Goal: Find specific page/section: Find specific page/section

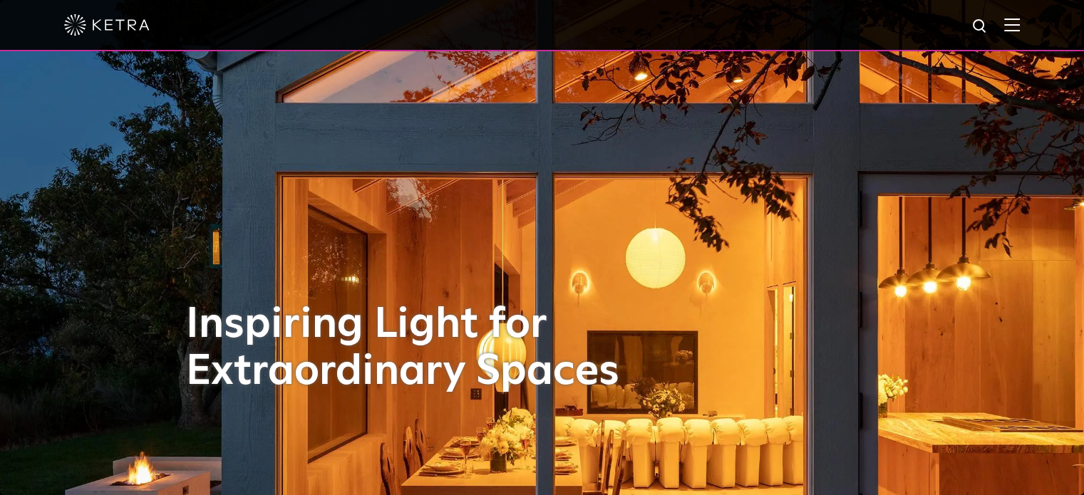
click at [1020, 22] on img at bounding box center [1012, 25] width 16 height 14
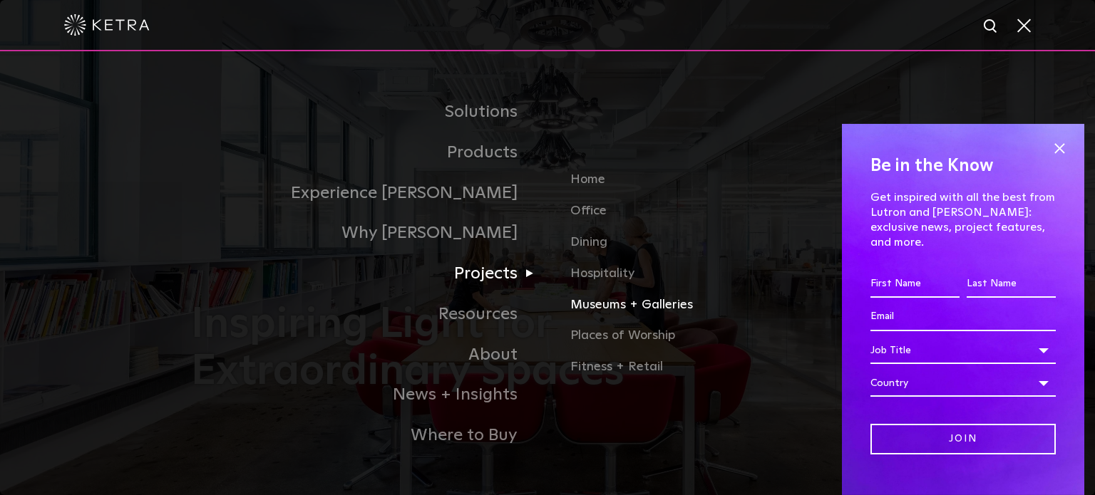
click at [597, 307] on link "Museums + Galleries" at bounding box center [736, 310] width 333 height 31
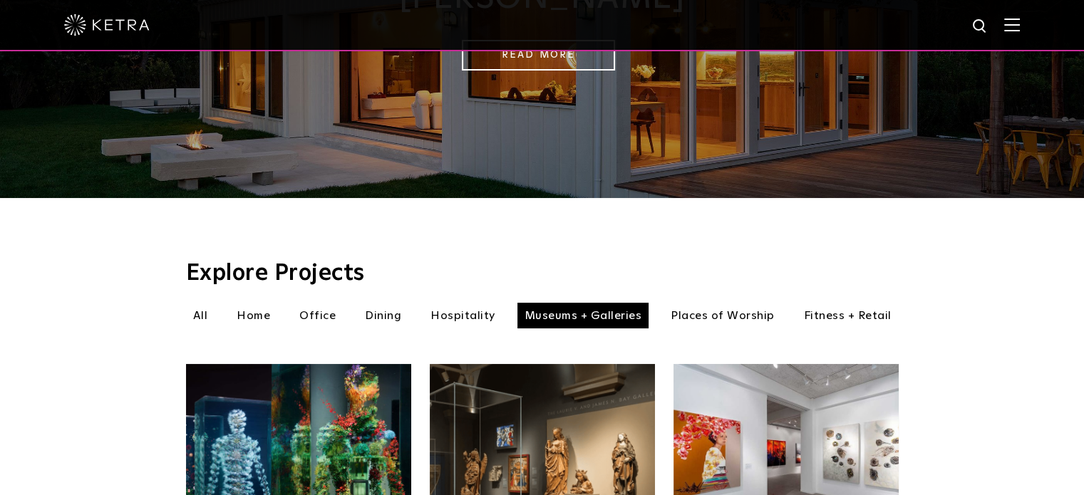
scroll to position [285, 0]
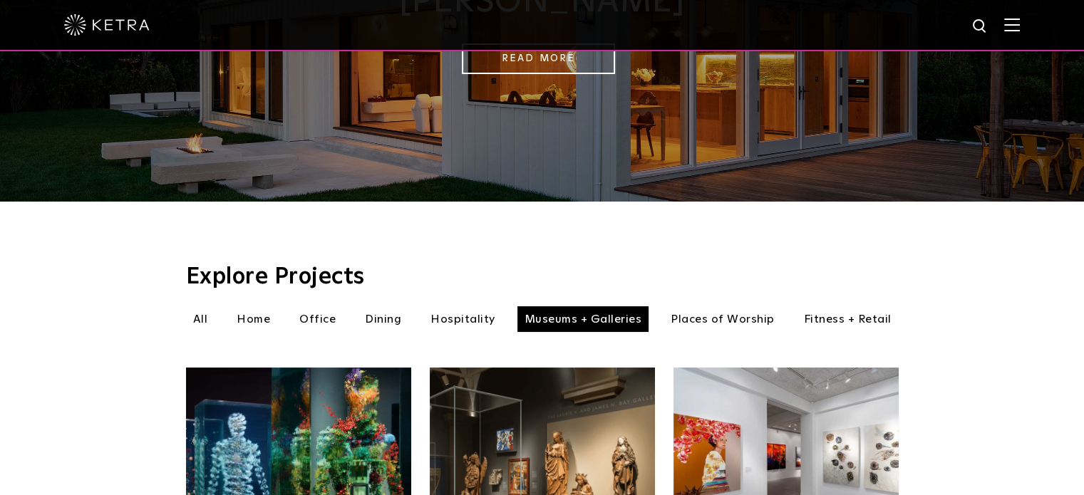
click at [1018, 22] on img at bounding box center [1012, 25] width 16 height 14
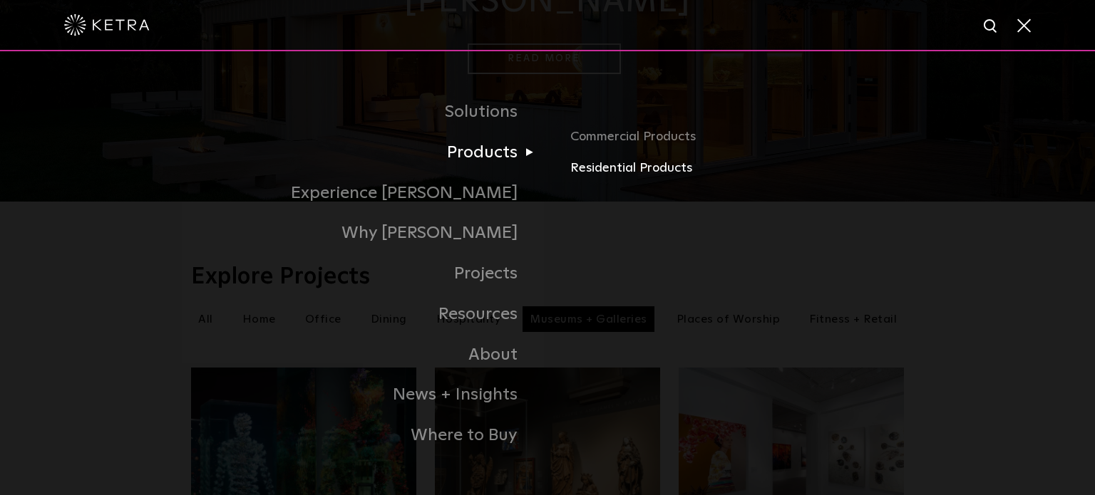
click at [606, 174] on link "Residential Products" at bounding box center [736, 168] width 333 height 21
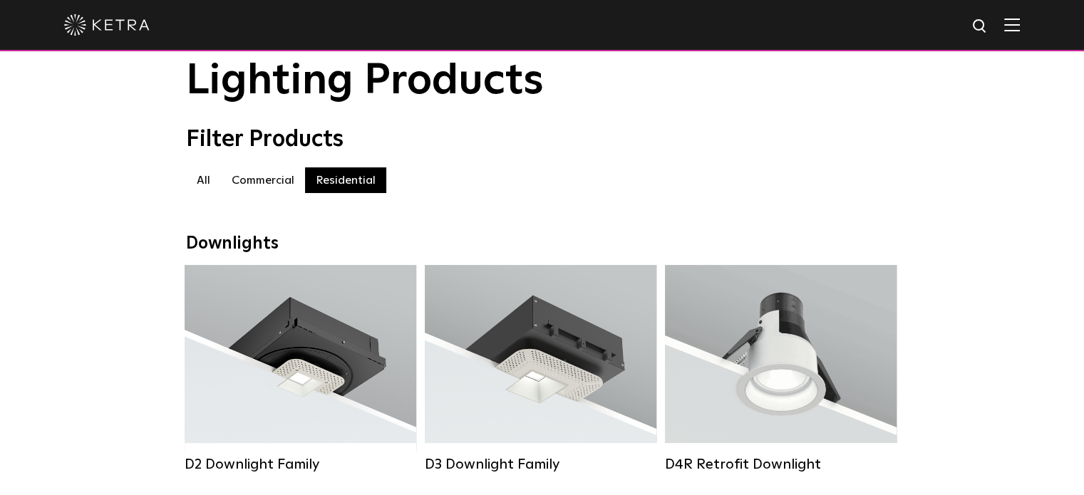
scroll to position [71, 0]
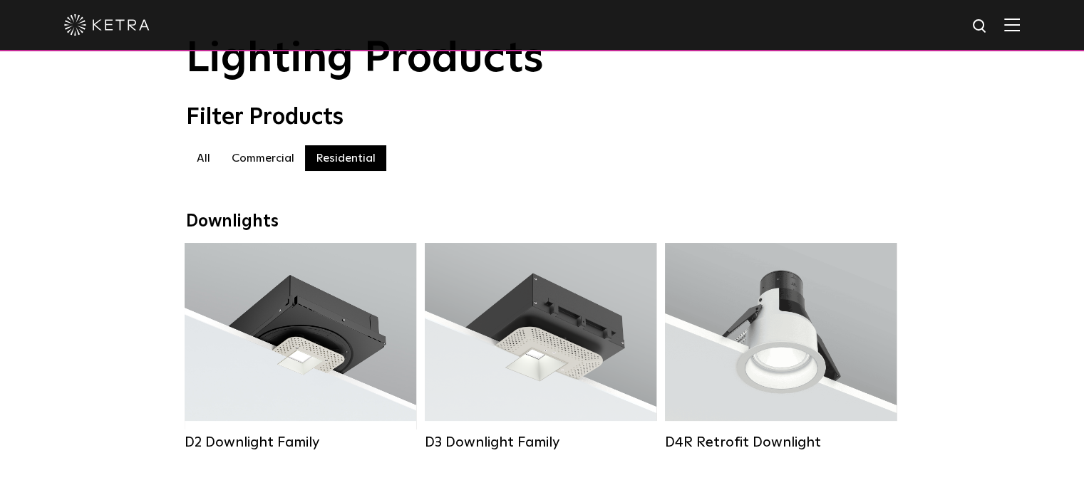
click at [1020, 22] on img at bounding box center [1012, 25] width 16 height 14
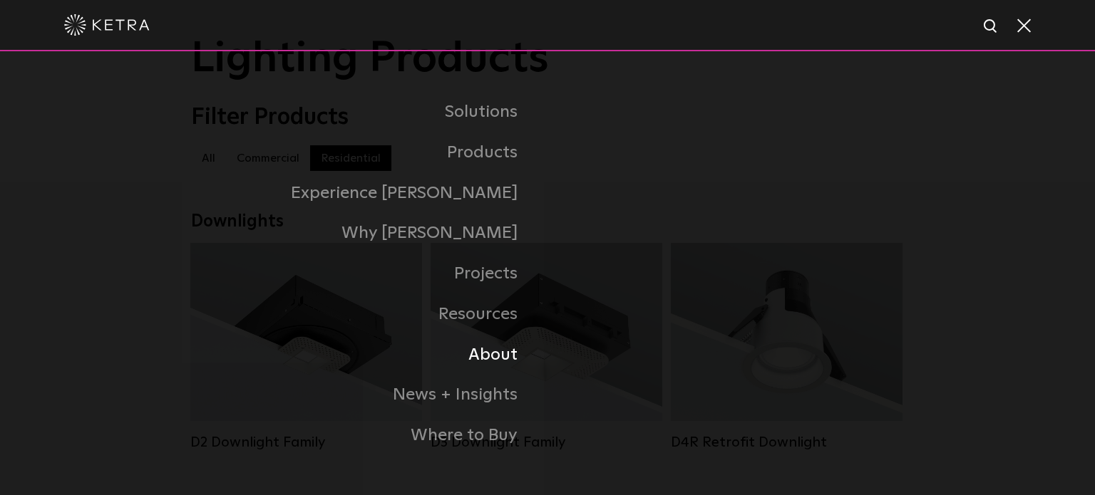
click at [502, 358] on link "About" at bounding box center [369, 355] width 356 height 41
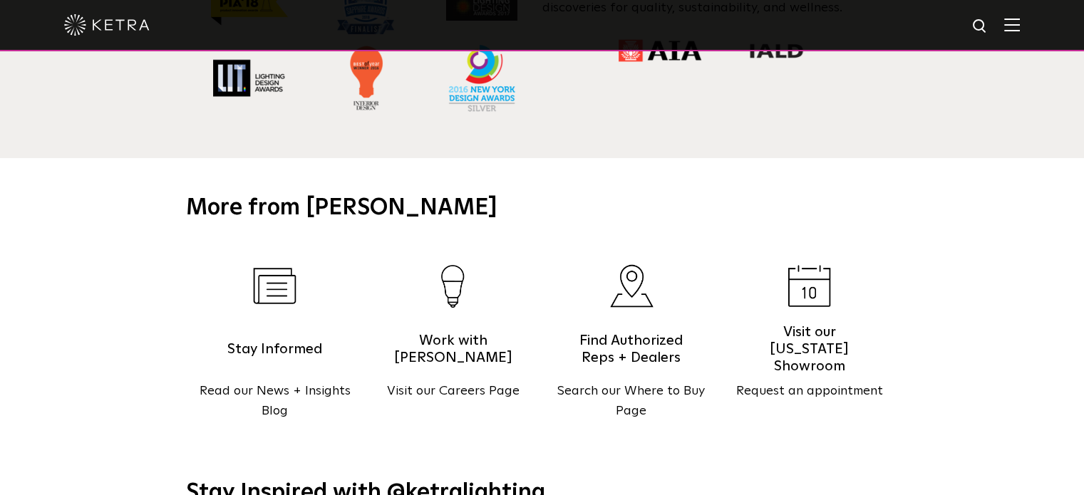
scroll to position [1425, 0]
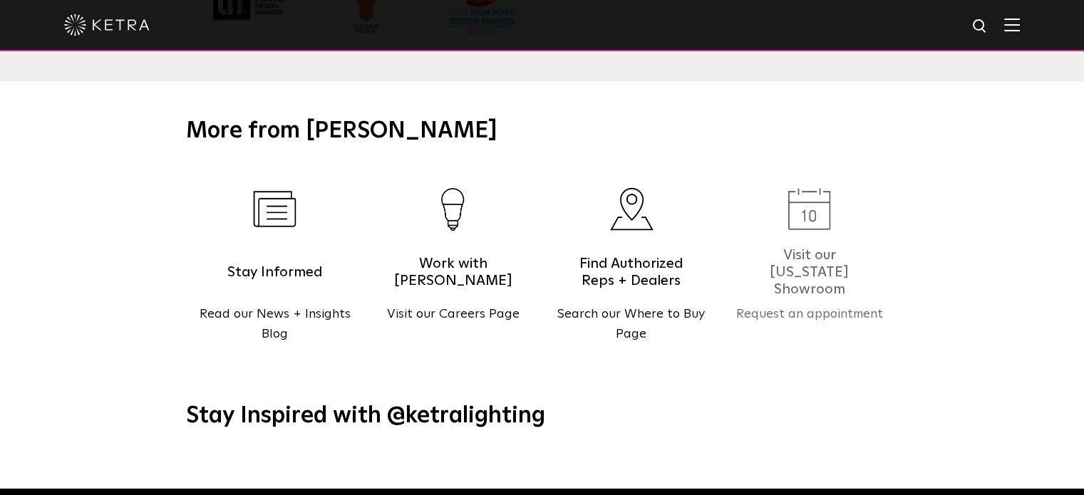
click at [752, 304] on p "Request an appointment" at bounding box center [809, 314] width 178 height 21
click at [1020, 21] on img at bounding box center [1012, 25] width 16 height 14
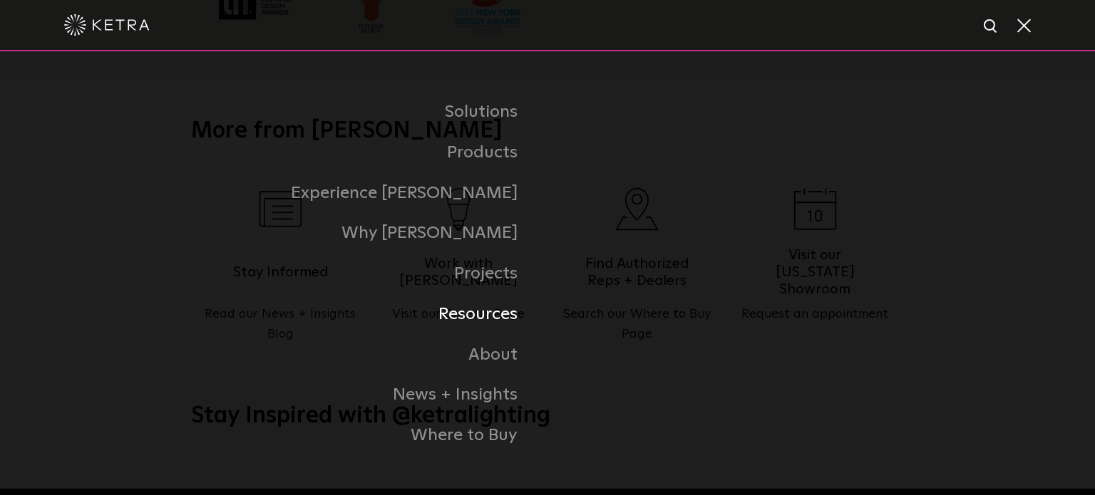
click at [500, 314] on link "Resources" at bounding box center [369, 314] width 356 height 41
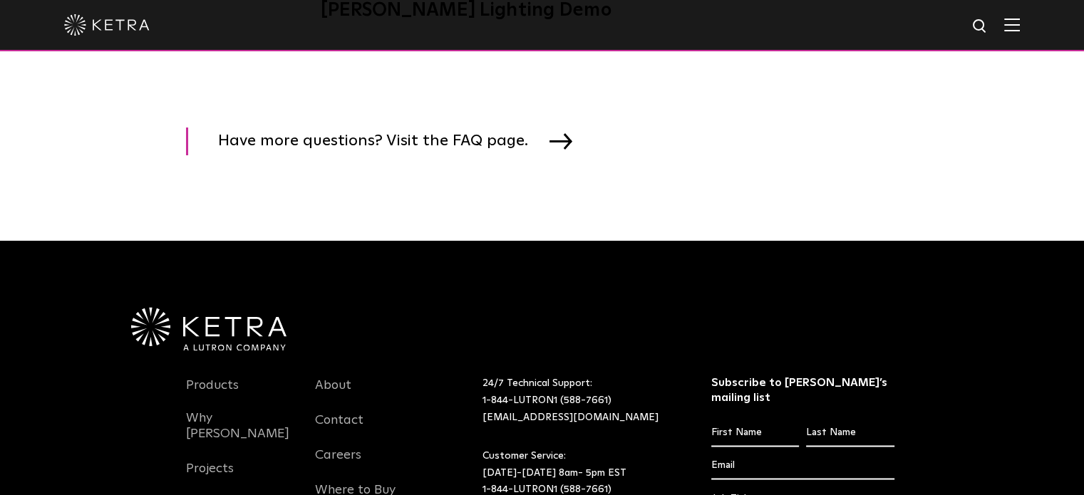
scroll to position [2209, 0]
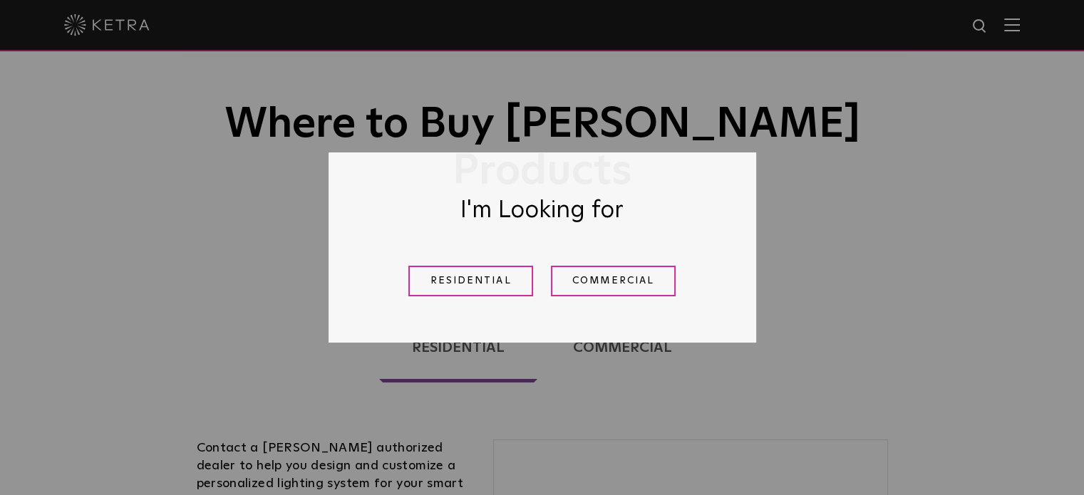
scroll to position [71, 0]
click at [497, 279] on link "Residential" at bounding box center [470, 281] width 125 height 31
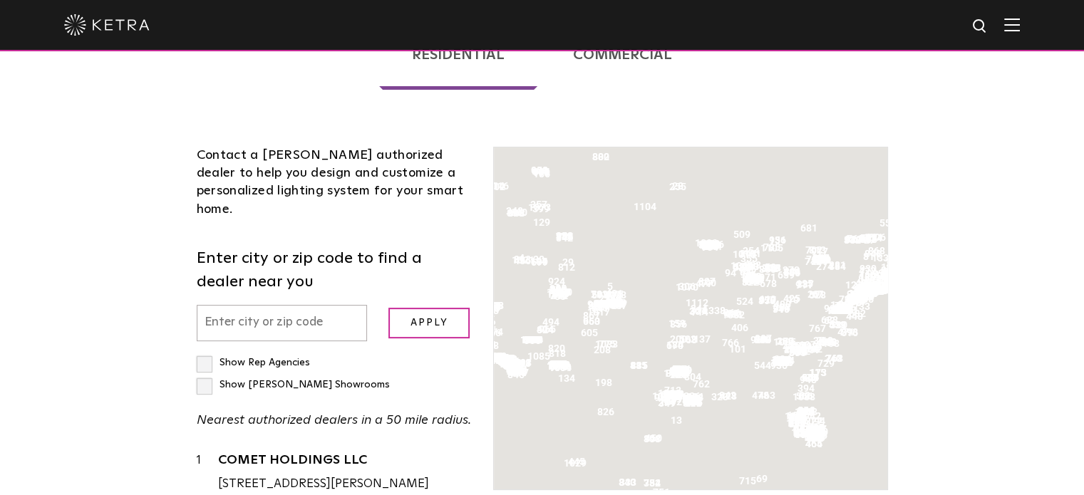
scroll to position [506, 0]
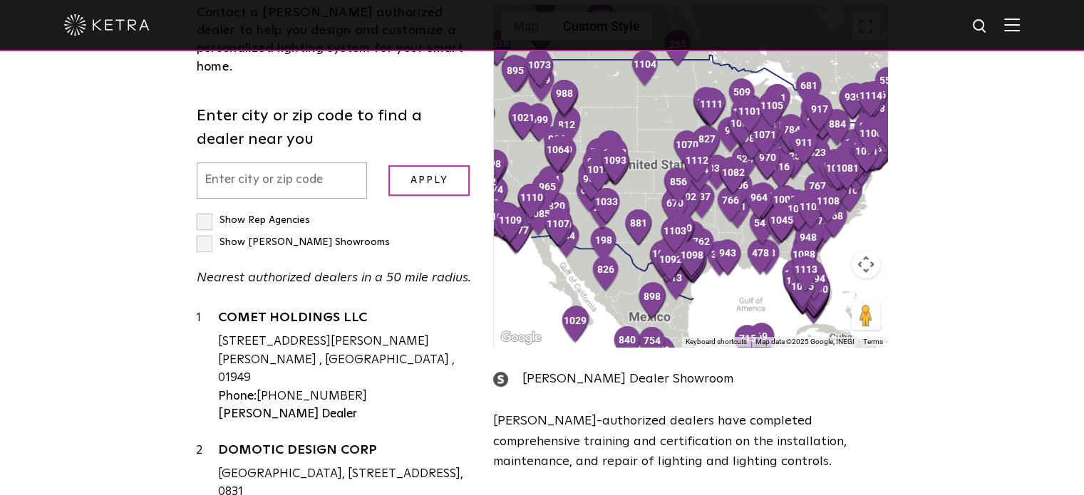
click at [333, 162] on input "text" at bounding box center [282, 180] width 171 height 36
paste input "92014"
type input "92014"
click at [442, 165] on input "Apply" at bounding box center [428, 180] width 81 height 31
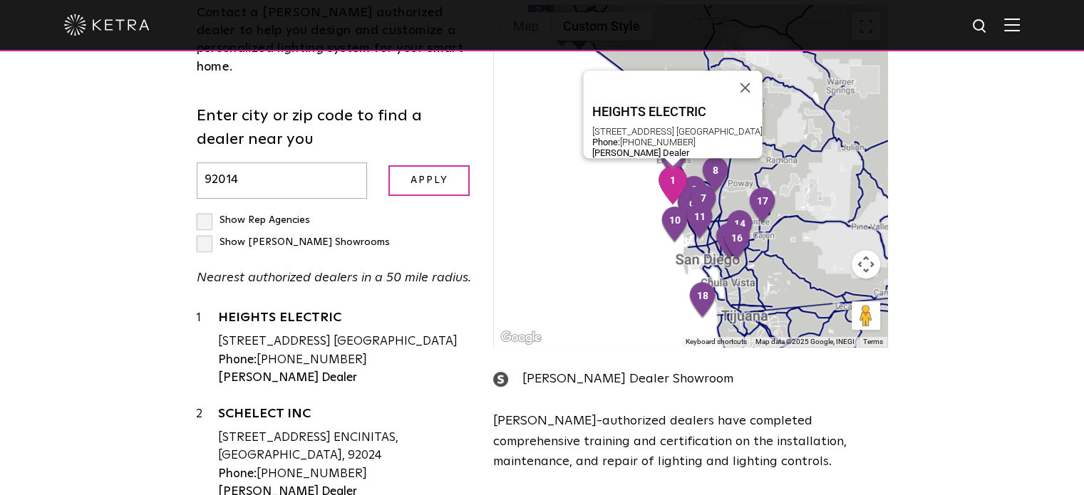
click at [408, 333] on div "[STREET_ADDRESS] [GEOGRAPHIC_DATA]" at bounding box center [345, 342] width 254 height 19
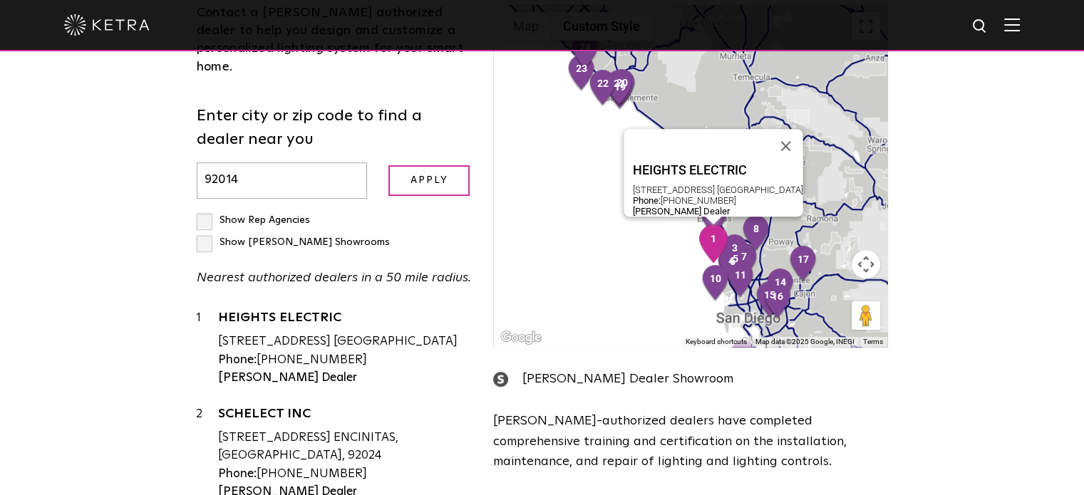
click at [716, 224] on img "1" at bounding box center [713, 243] width 30 height 38
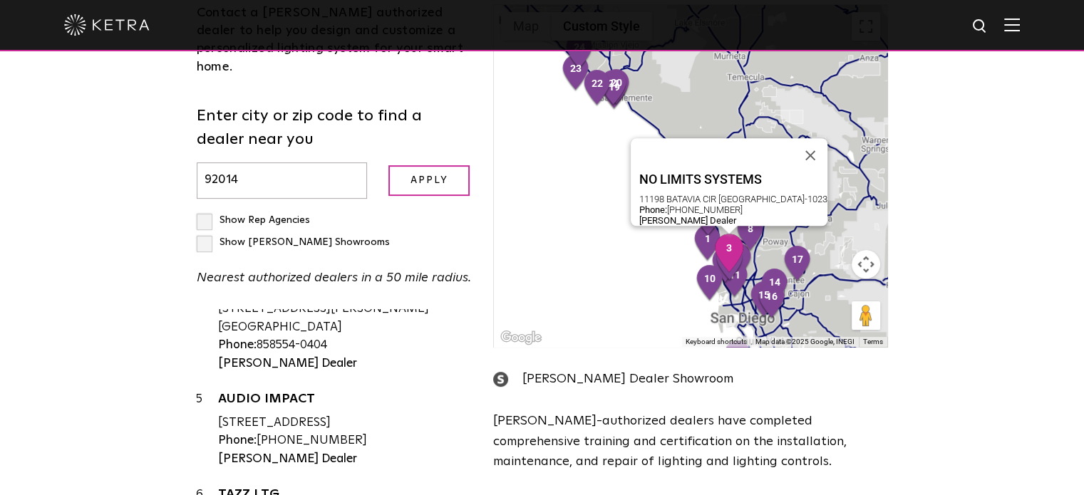
scroll to position [428, 0]
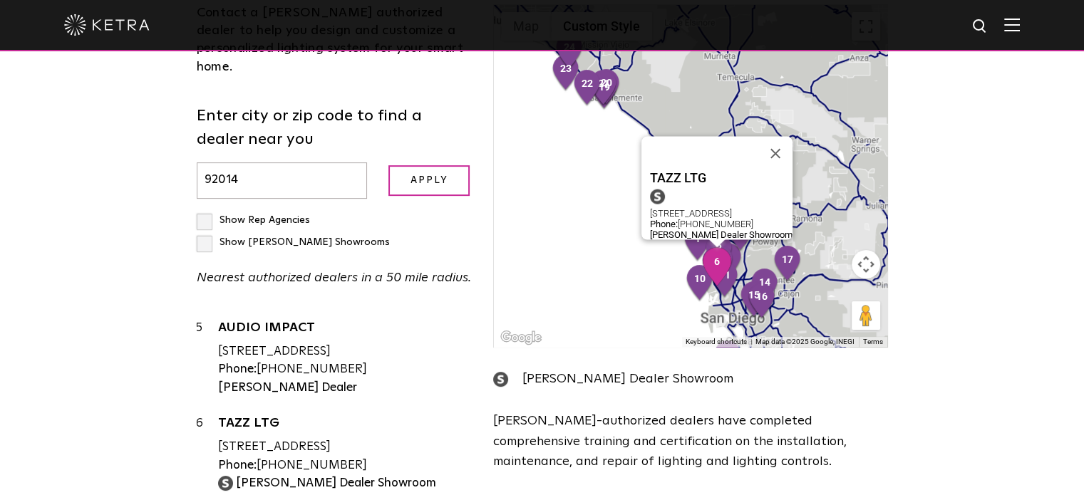
click at [248, 477] on strong "[PERSON_NAME] Dealer Showroom" at bounding box center [336, 483] width 200 height 12
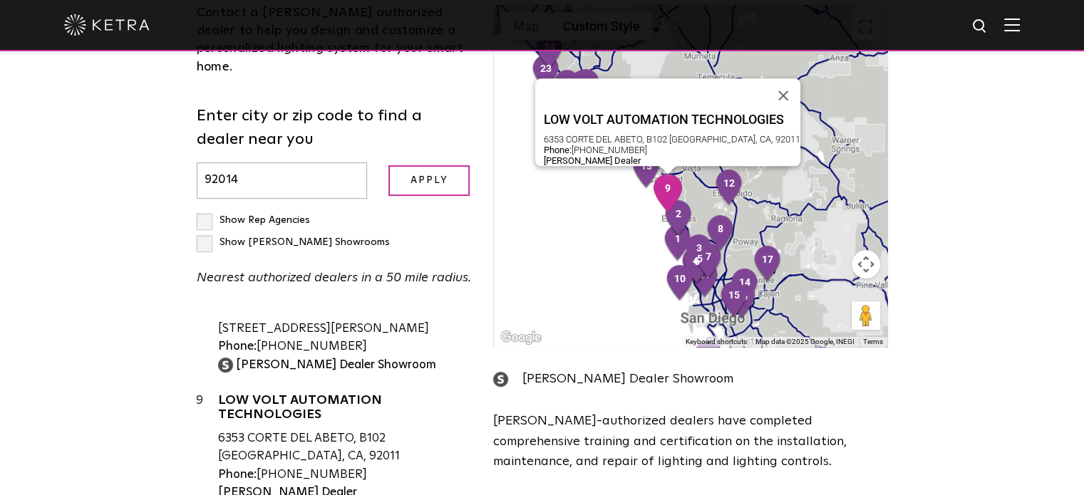
scroll to position [713, 0]
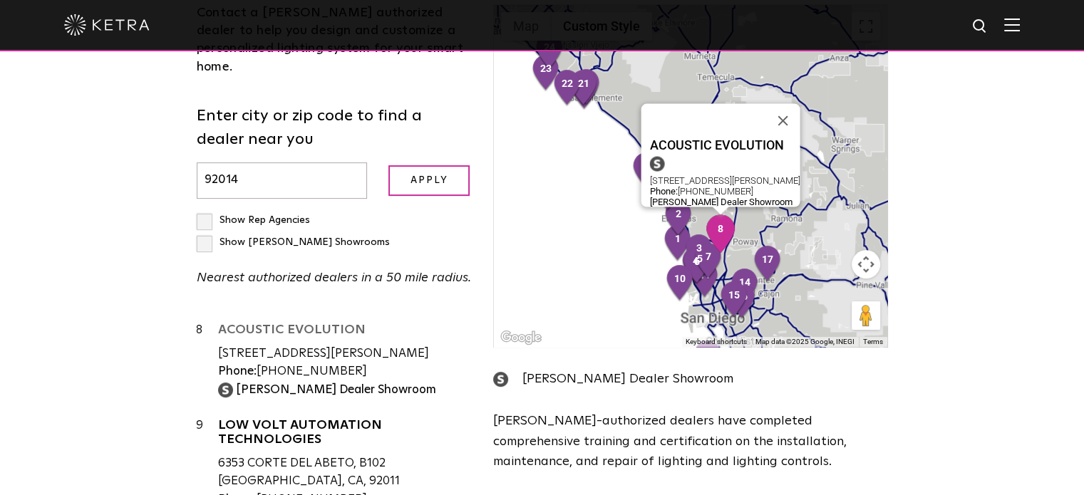
click at [336, 324] on link "ACOUSTIC EVOLUTION" at bounding box center [345, 333] width 254 height 18
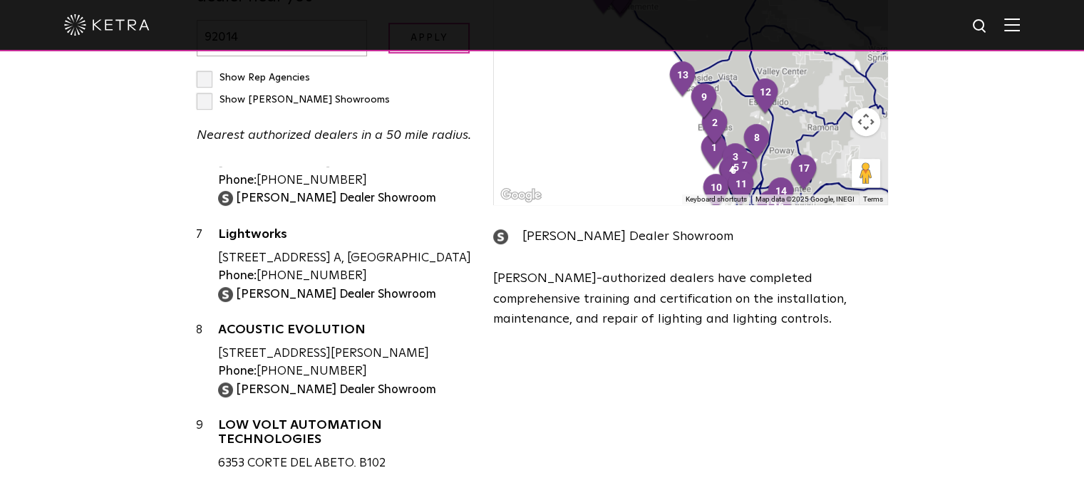
scroll to position [499, 0]
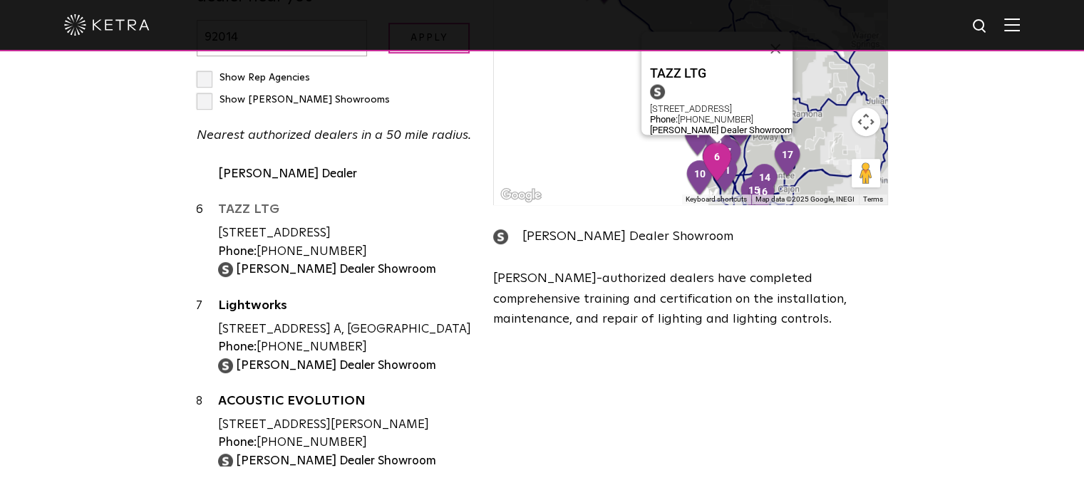
click at [261, 203] on link "TAZZ LTG" at bounding box center [345, 212] width 254 height 18
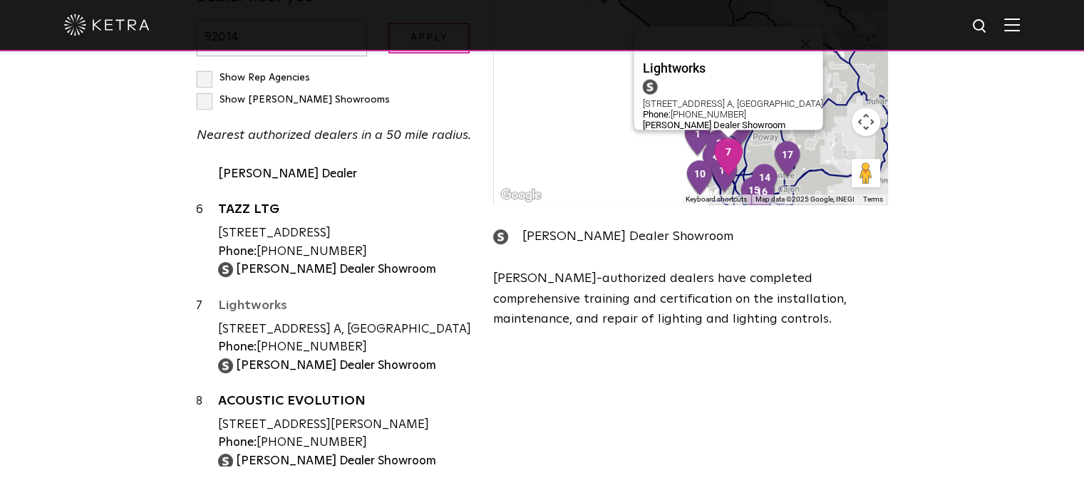
click at [259, 299] on link "Lightworks" at bounding box center [345, 308] width 254 height 18
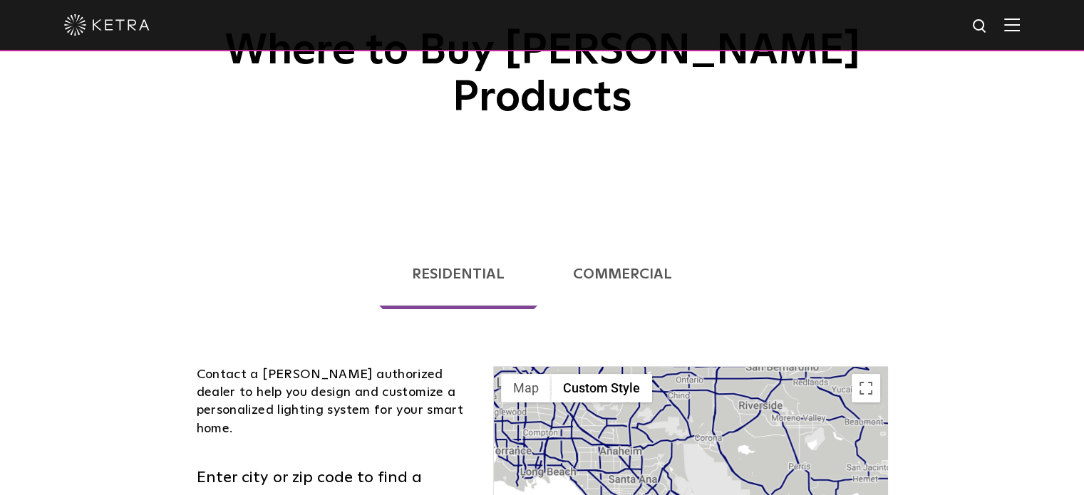
scroll to position [0, 0]
